Goal: Communication & Community: Answer question/provide support

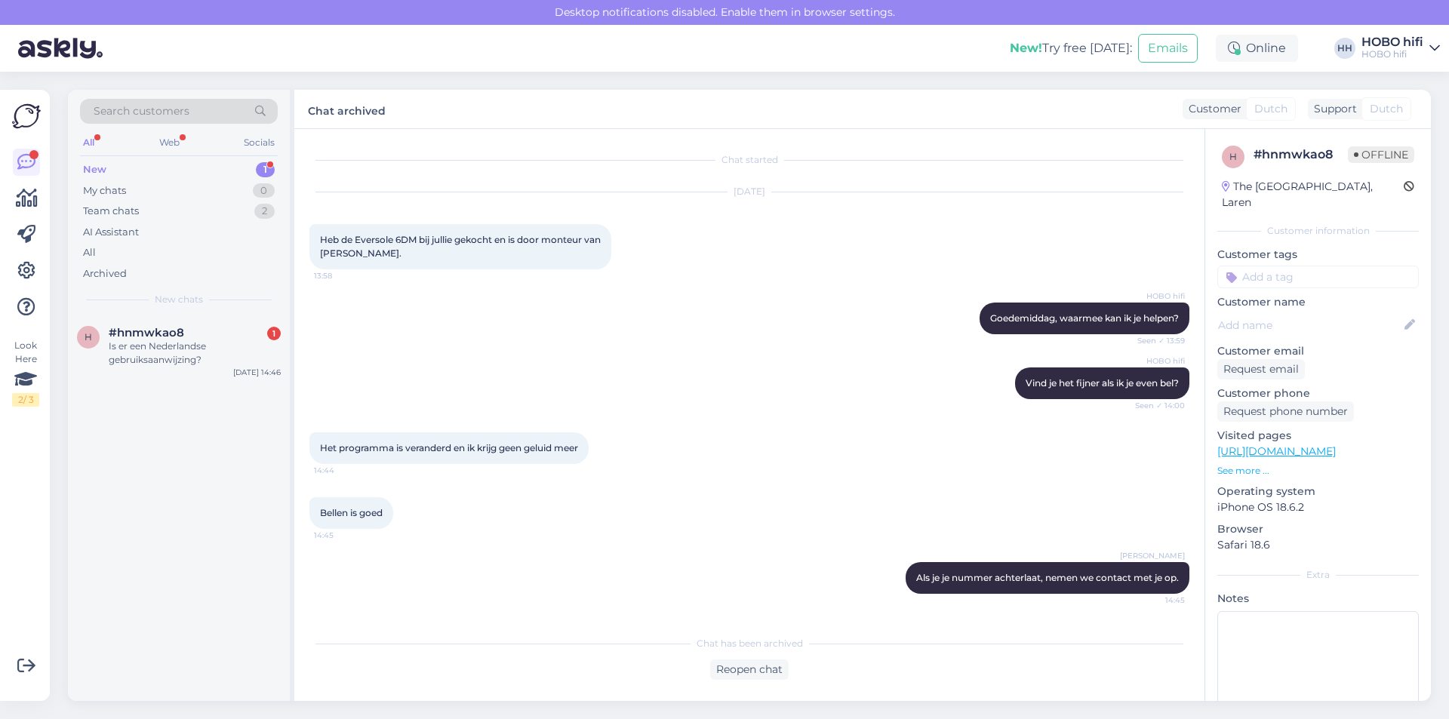
scroll to position [61, 0]
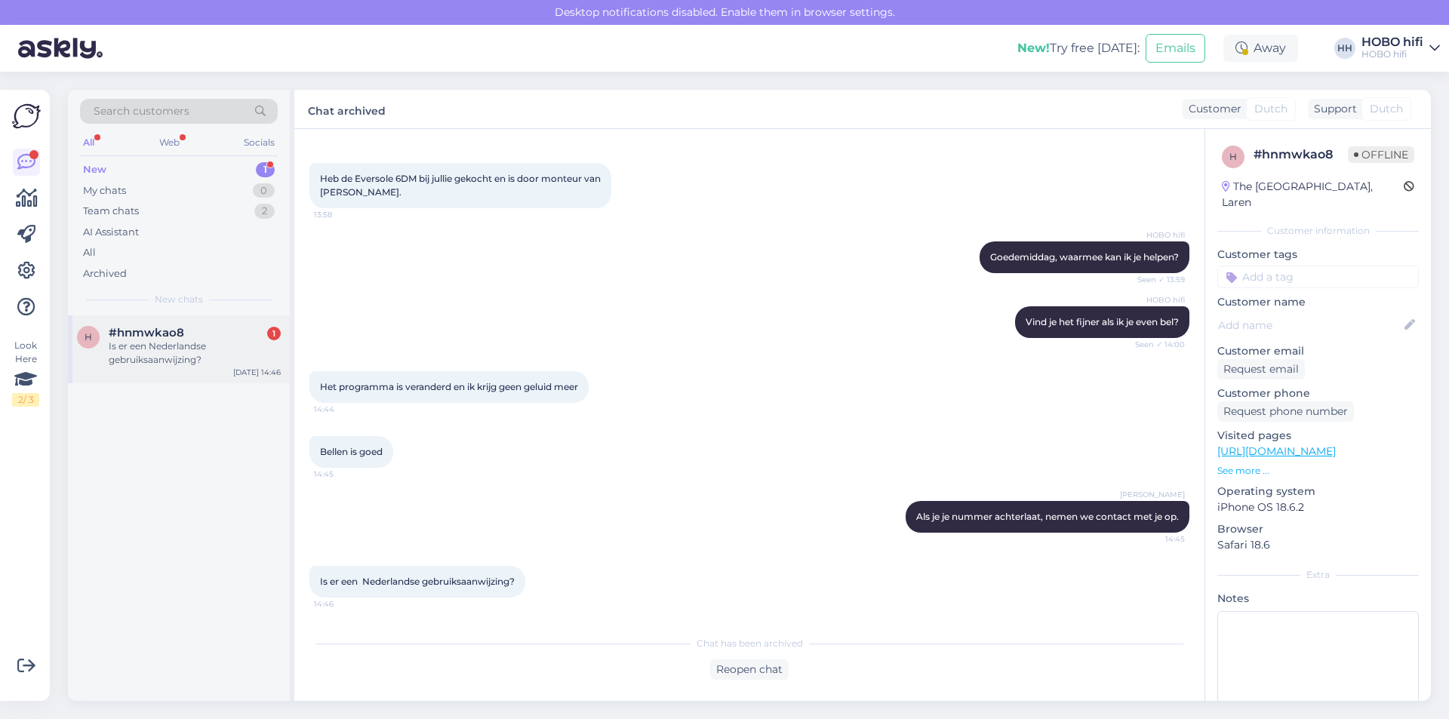
click at [112, 349] on div "Is er een Nederlandse gebruiksaanwijzing?" at bounding box center [195, 353] width 172 height 27
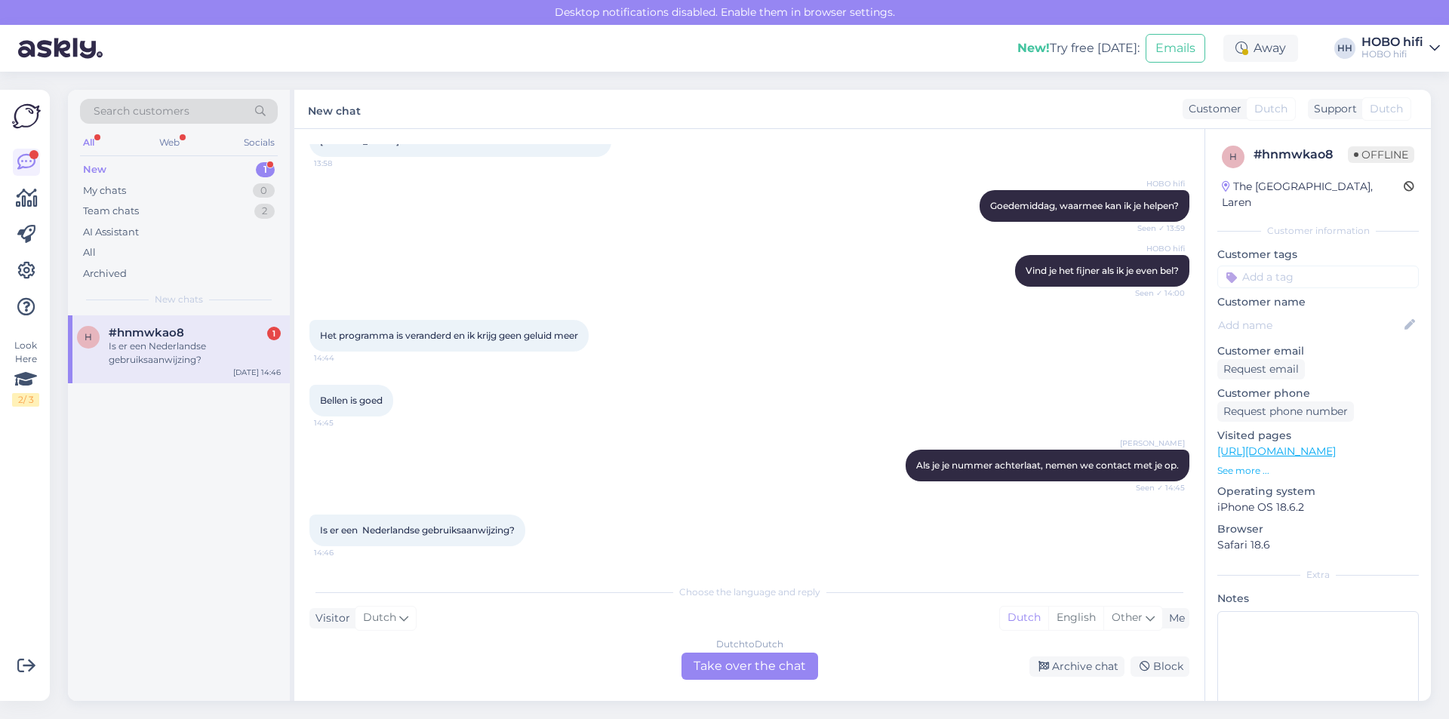
click at [790, 661] on div "Dutch to Dutch Take over the chat" at bounding box center [750, 666] width 137 height 27
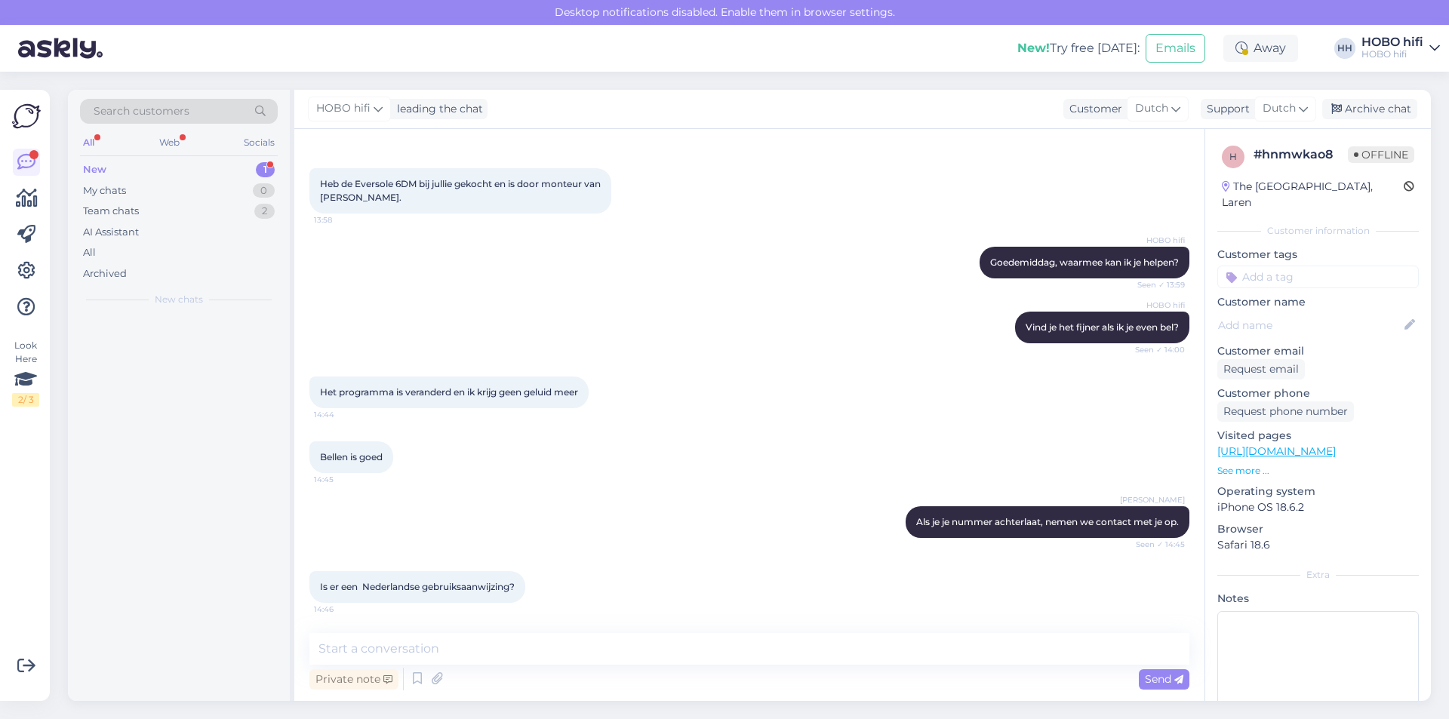
scroll to position [56, 0]
click at [508, 653] on textarea at bounding box center [749, 649] width 880 height 32
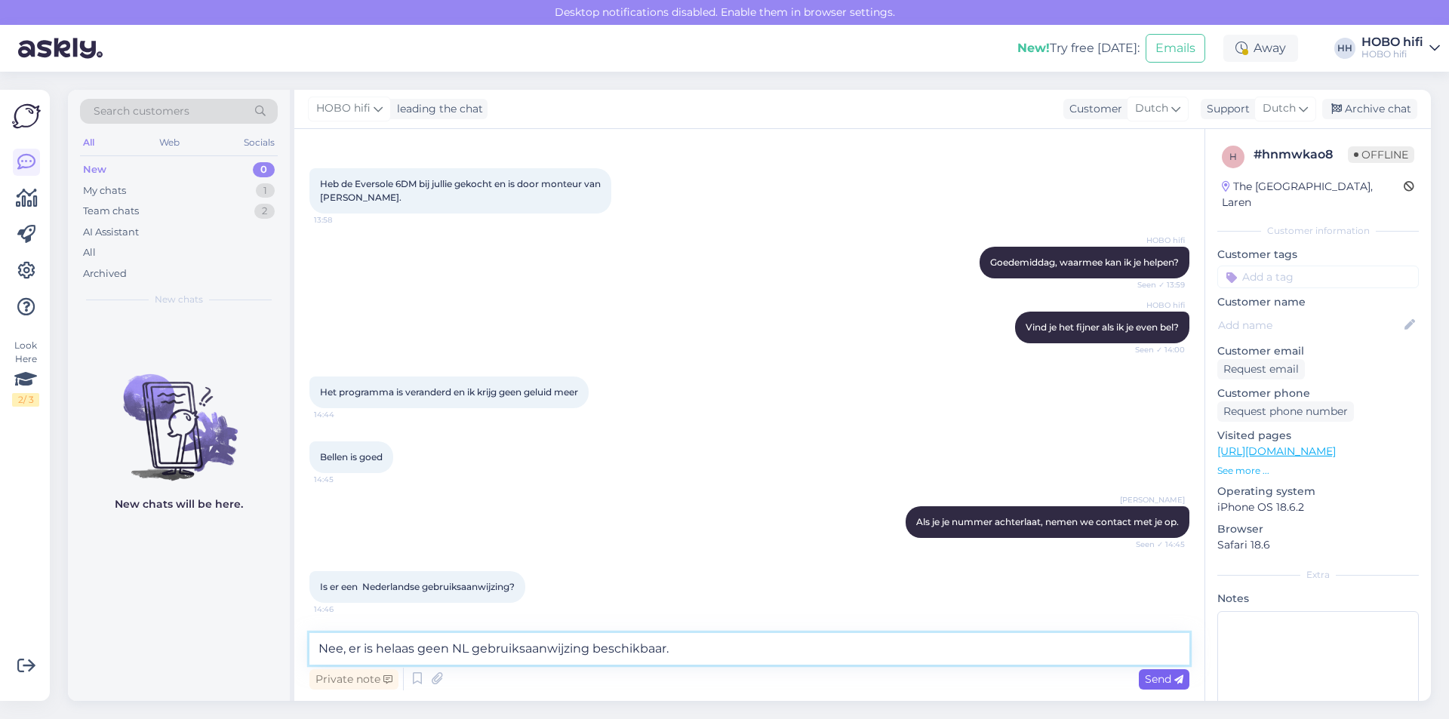
type textarea "Nee, er is helaas geen NL gebruiksaanwijzing beschikbaar."
click at [1171, 671] on div "Send" at bounding box center [1164, 679] width 51 height 20
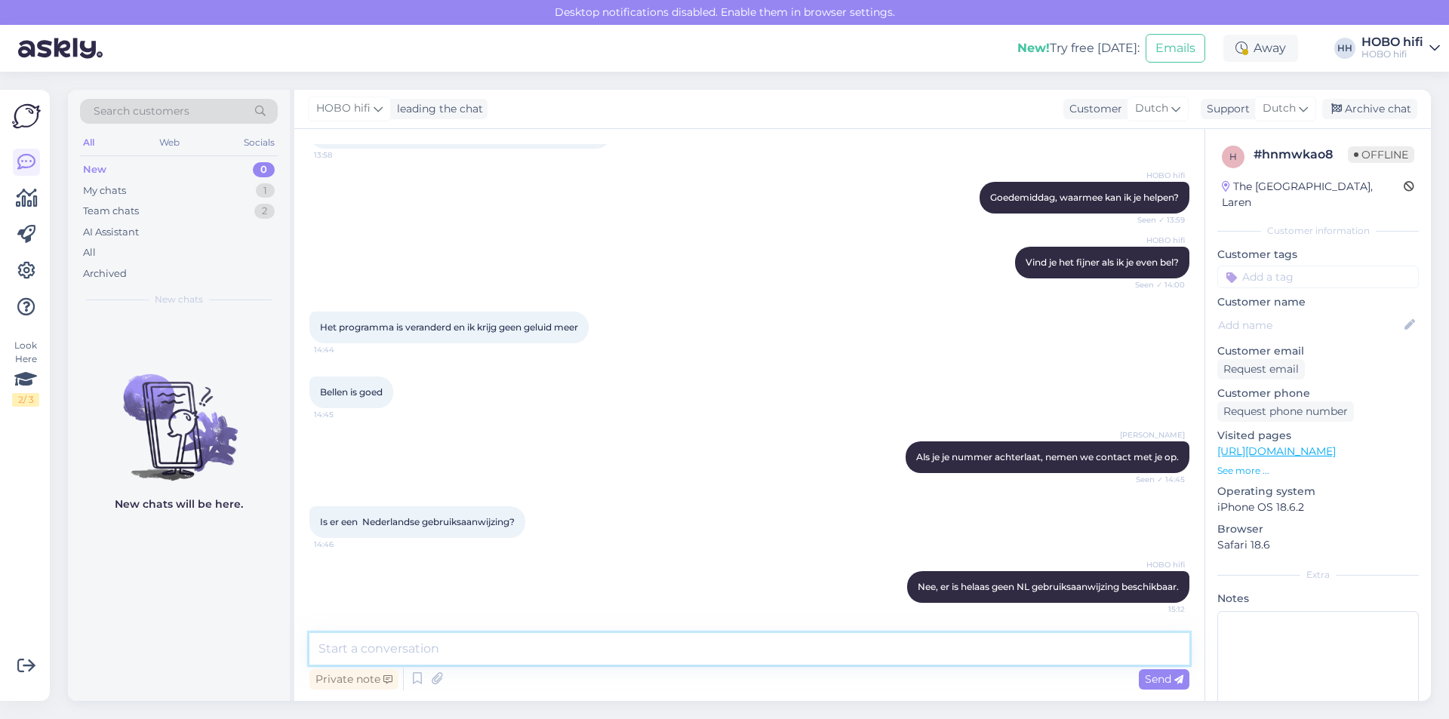
click at [475, 644] on textarea at bounding box center [749, 649] width 880 height 32
type textarea "Voor eventuele gebruikersvragen is het wellicht handiger dat je hiervoor contac…"
click at [1165, 683] on span "Send" at bounding box center [1164, 680] width 38 height 14
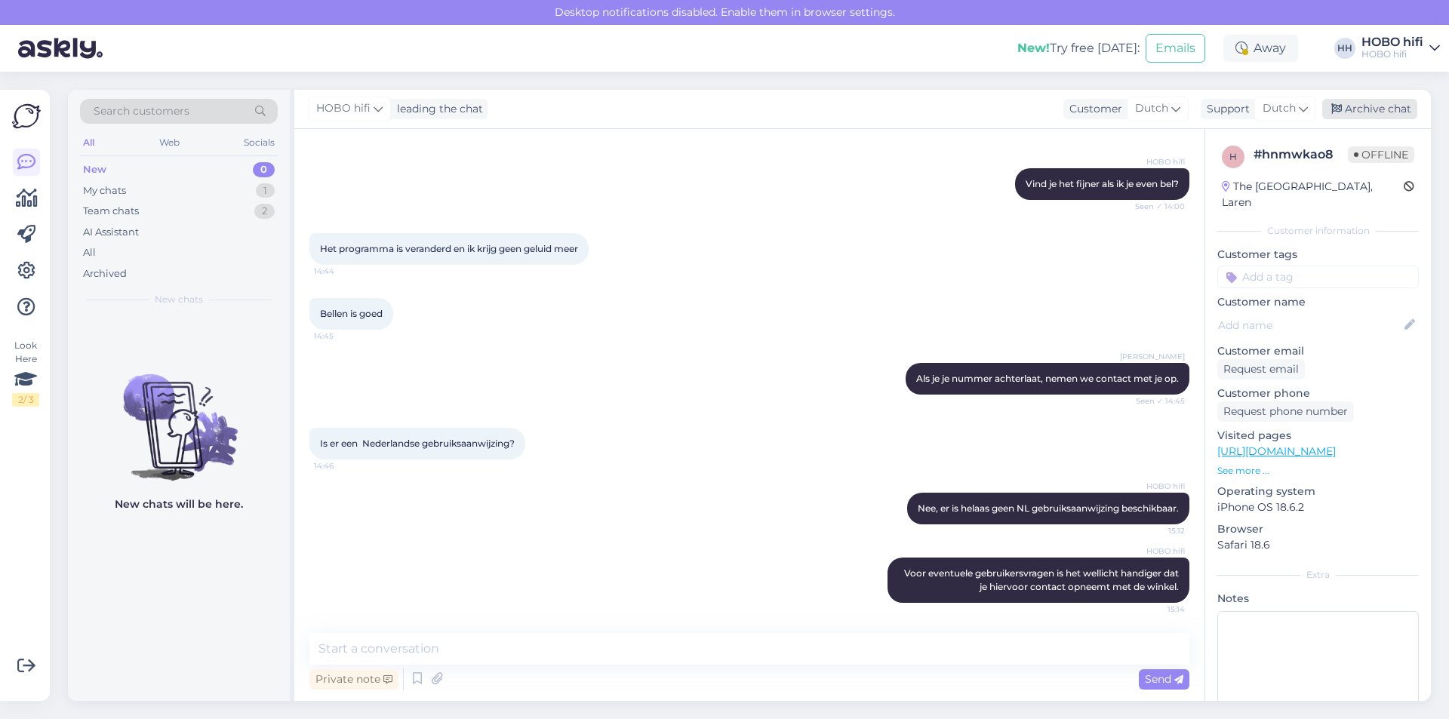
click at [1373, 107] on div "Archive chat" at bounding box center [1369, 109] width 95 height 20
